Goal: Find specific page/section: Find specific page/section

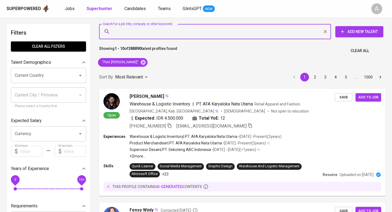
click at [358, 50] on span "Clear All" at bounding box center [359, 50] width 19 height 7
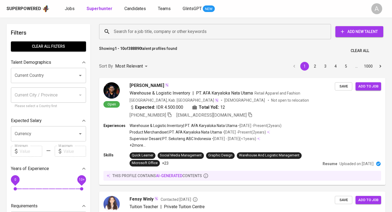
click at [187, 33] on input "Search for a job title, company or other keywords" at bounding box center [216, 31] width 208 height 10
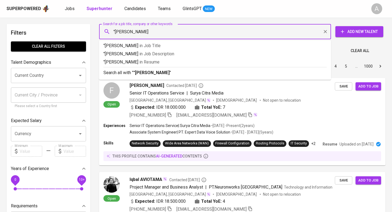
type input ""[PERSON_NAME]""
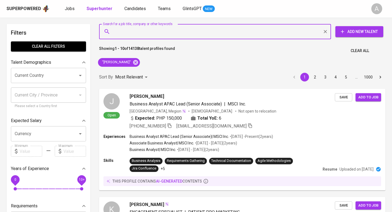
click at [362, 55] on button "Clear All" at bounding box center [359, 51] width 23 height 10
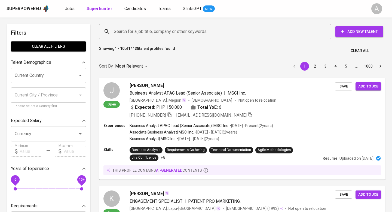
click at [214, 36] on input "Search for a job title, company or other keywords" at bounding box center [216, 31] width 208 height 10
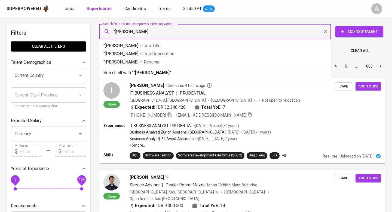
type input ""[PERSON_NAME]""
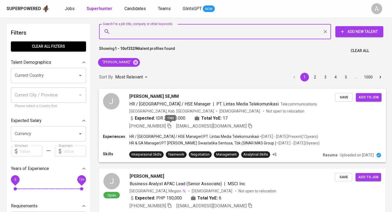
click at [170, 127] on icon "button" at bounding box center [169, 125] width 4 height 5
